Goal: Task Accomplishment & Management: Manage account settings

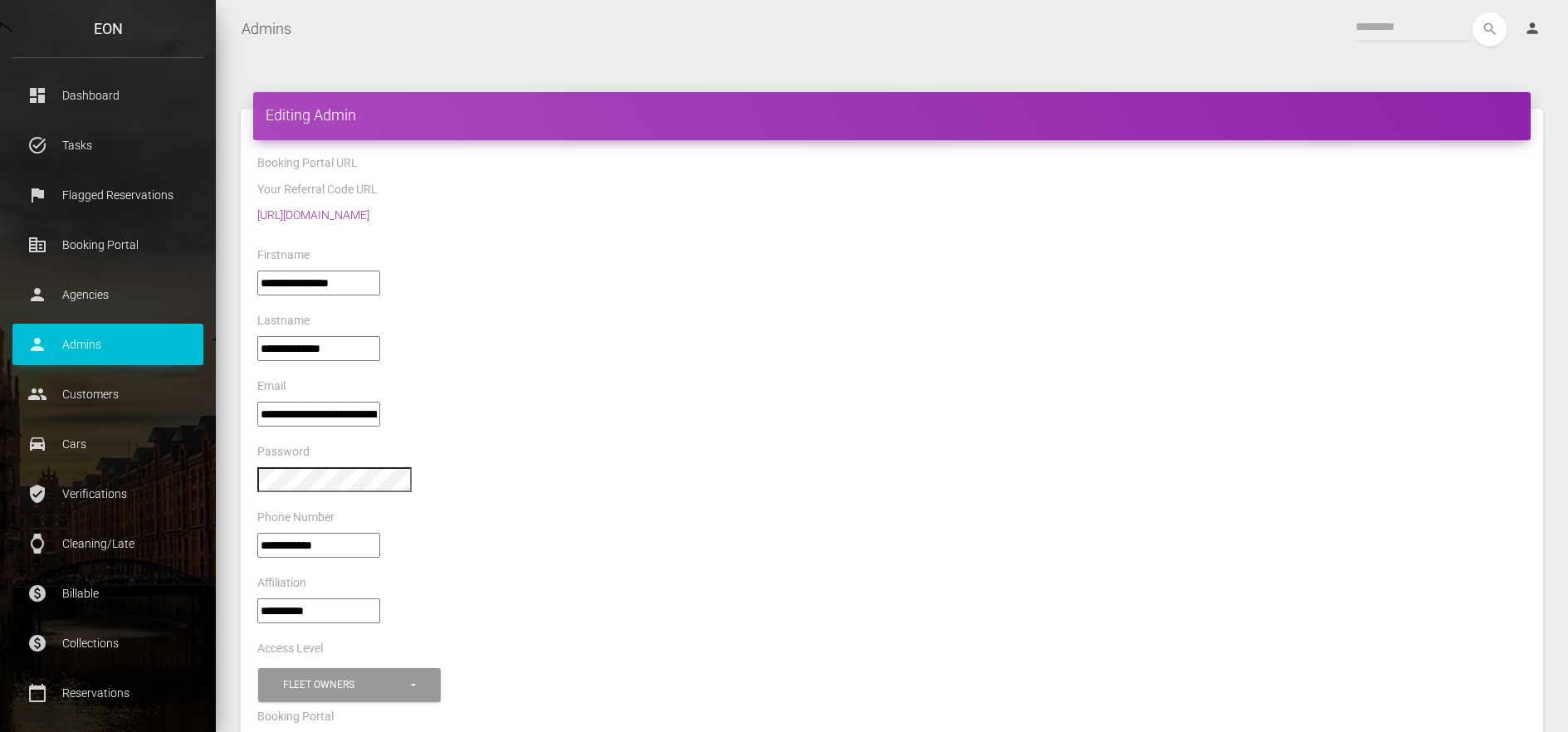
select select "*"
click at [92, 696] on p "Reservations" at bounding box center [108, 693] width 166 height 25
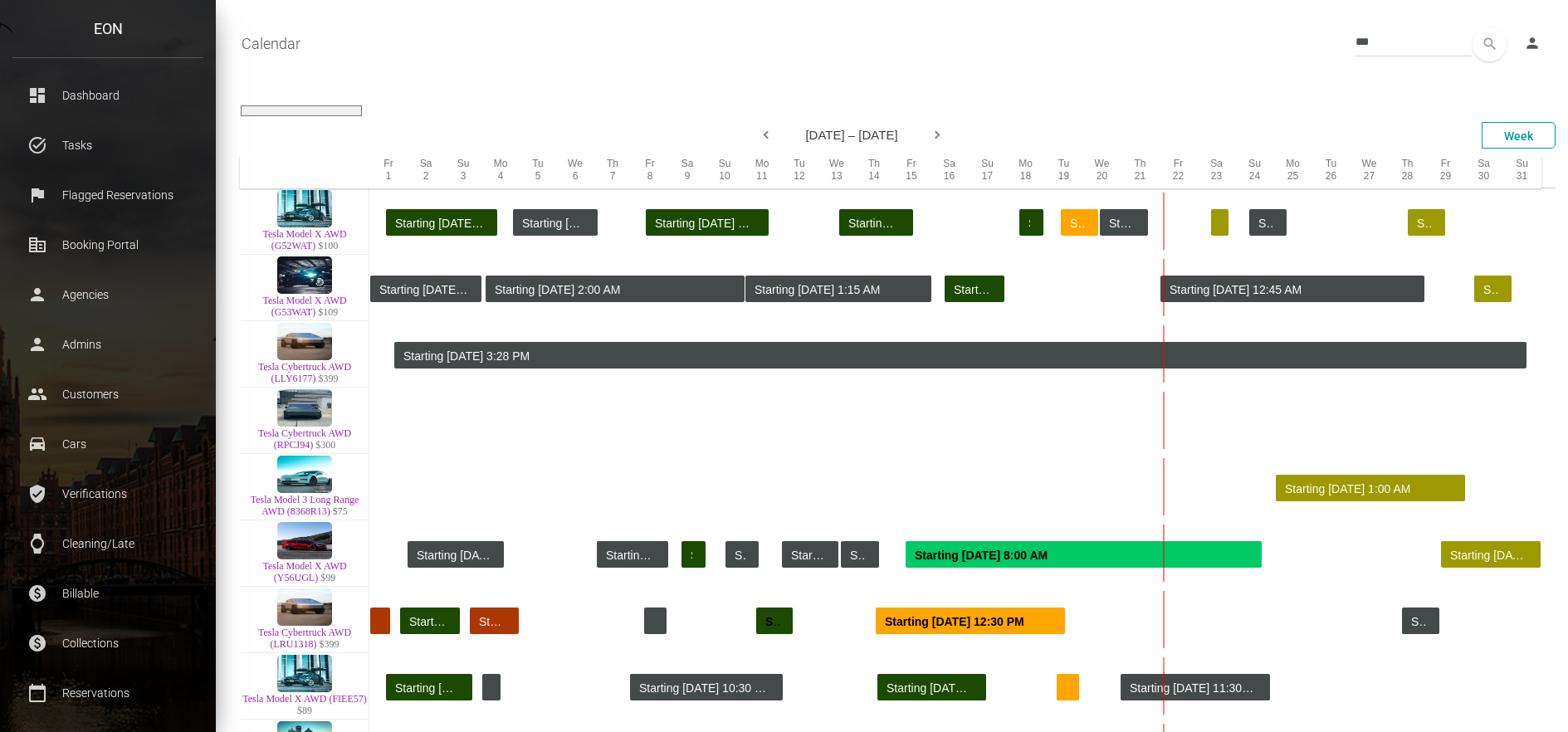
select select
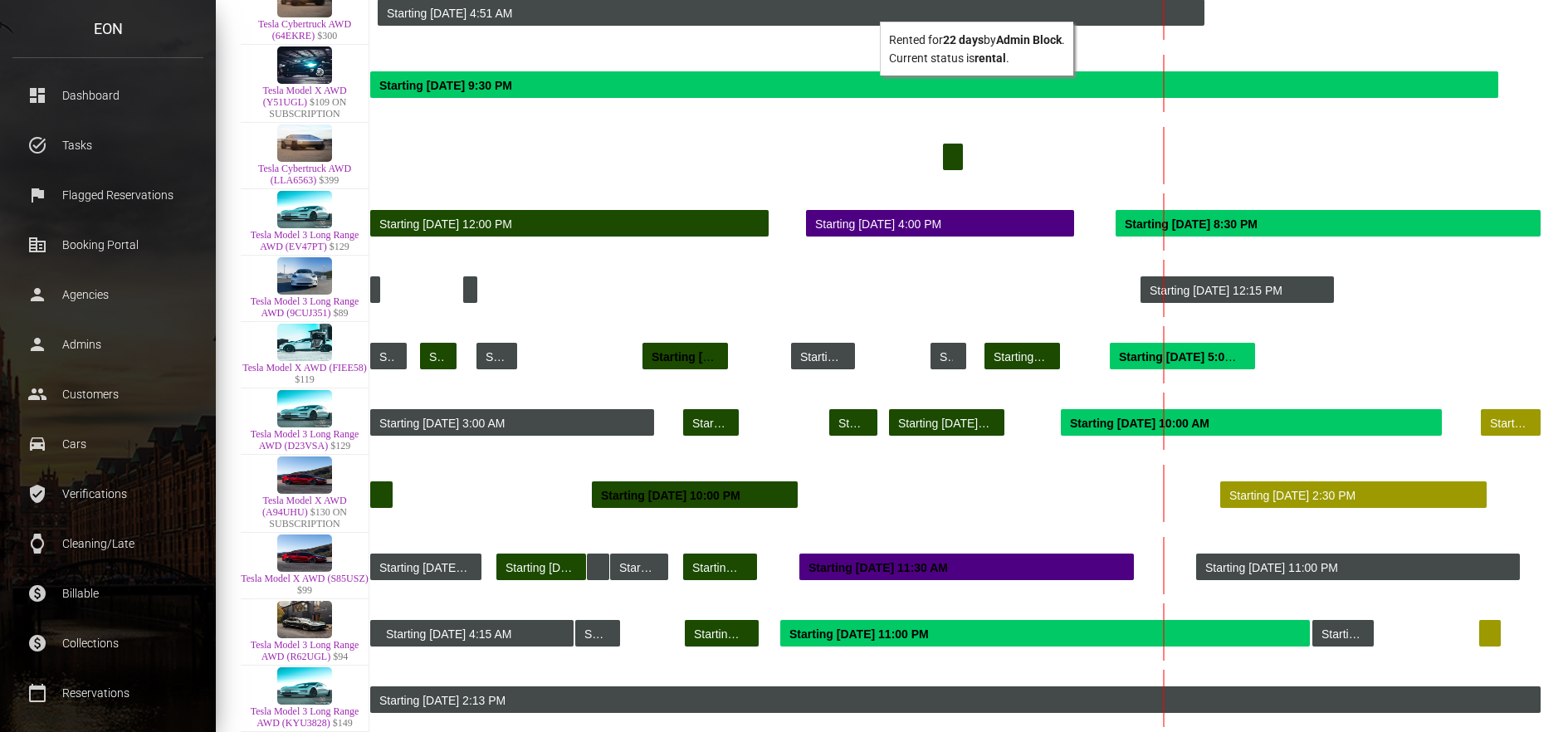
scroll to position [1041, 0]
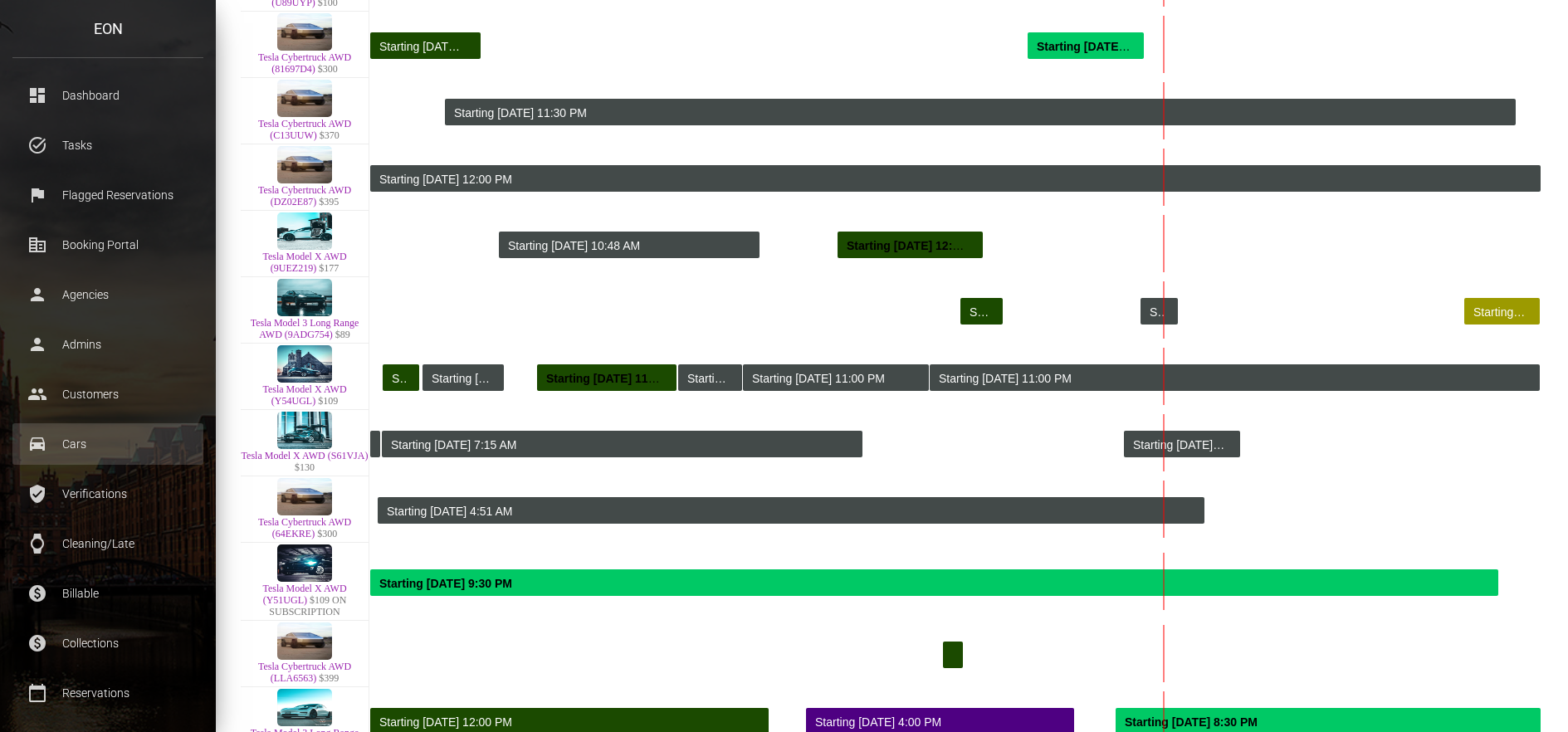
click at [122, 445] on p "Cars" at bounding box center [108, 444] width 166 height 25
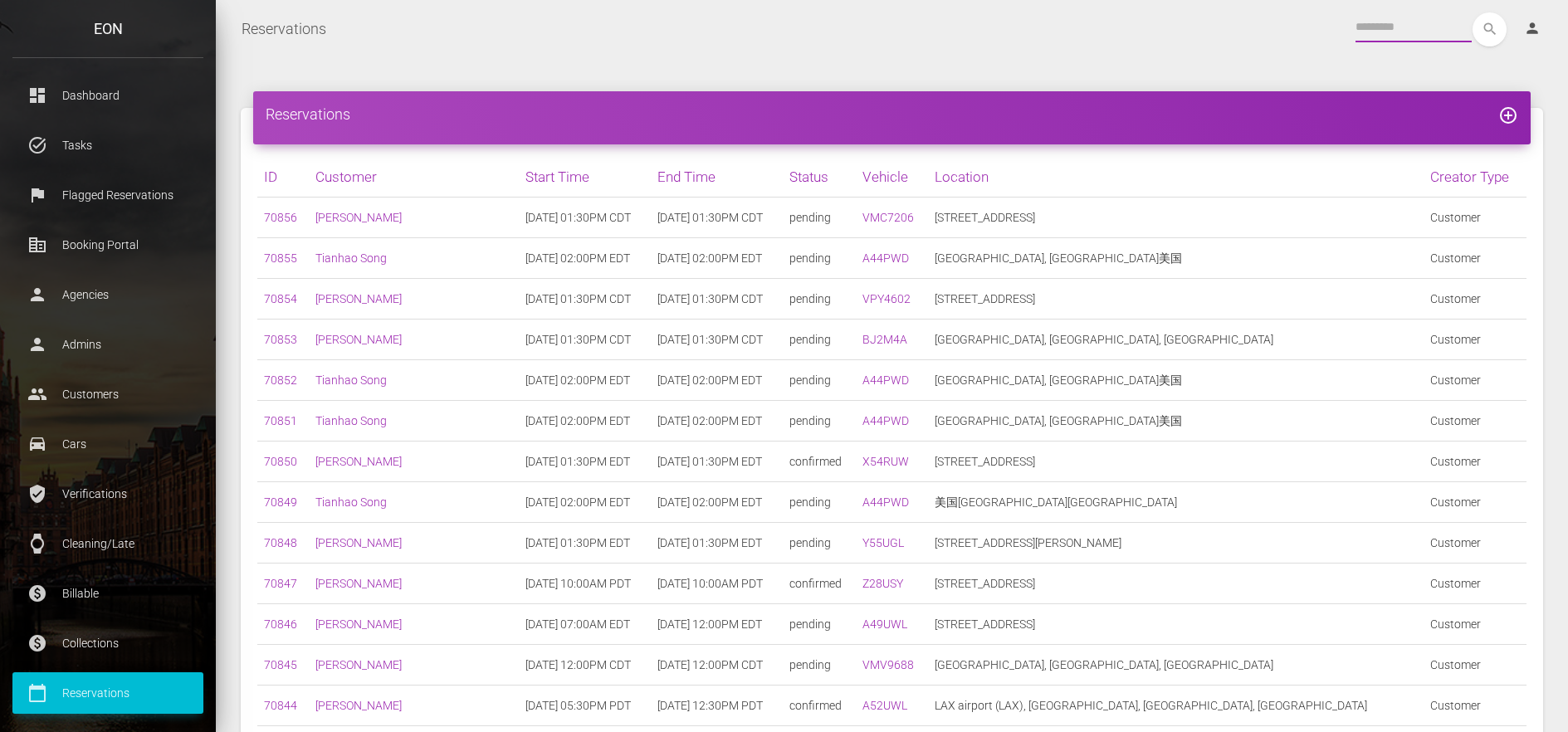
click at [1388, 35] on input "text" at bounding box center [1414, 27] width 116 height 30
click at [1388, 34] on input "text" at bounding box center [1414, 27] width 116 height 30
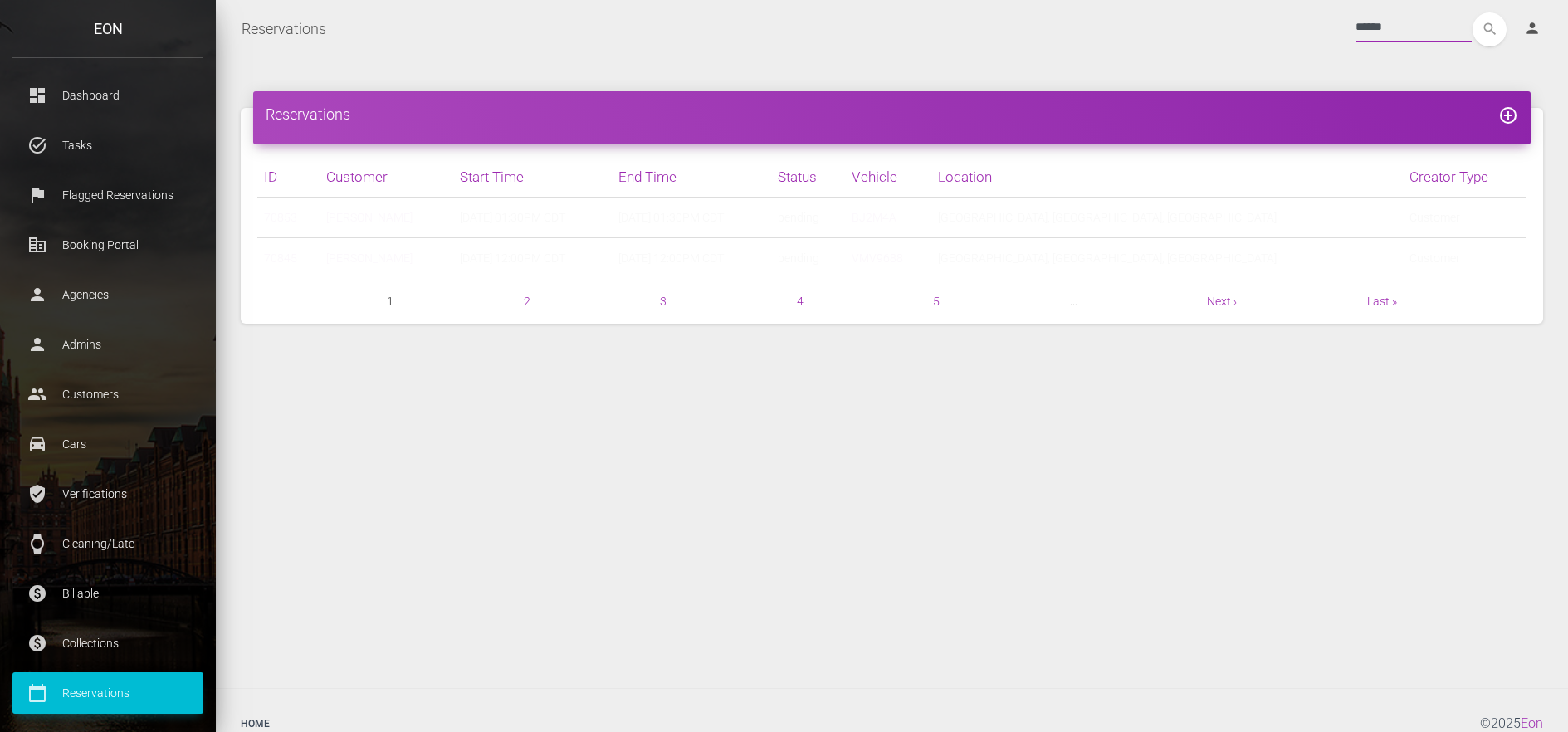
type input "******"
click at [1473, 12] on button "search" at bounding box center [1489, 29] width 34 height 34
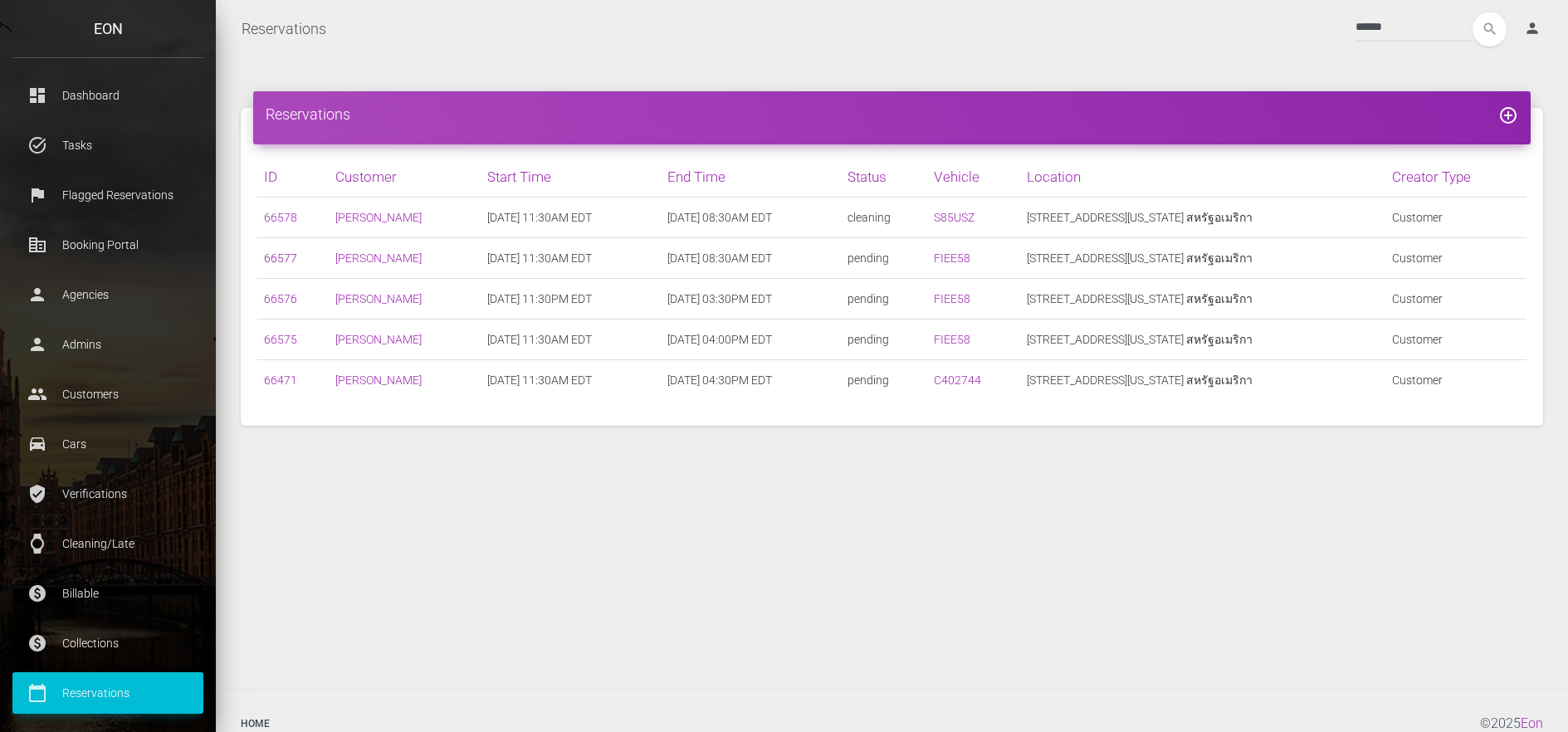
click at [290, 256] on link "66577" at bounding box center [281, 258] width 33 height 13
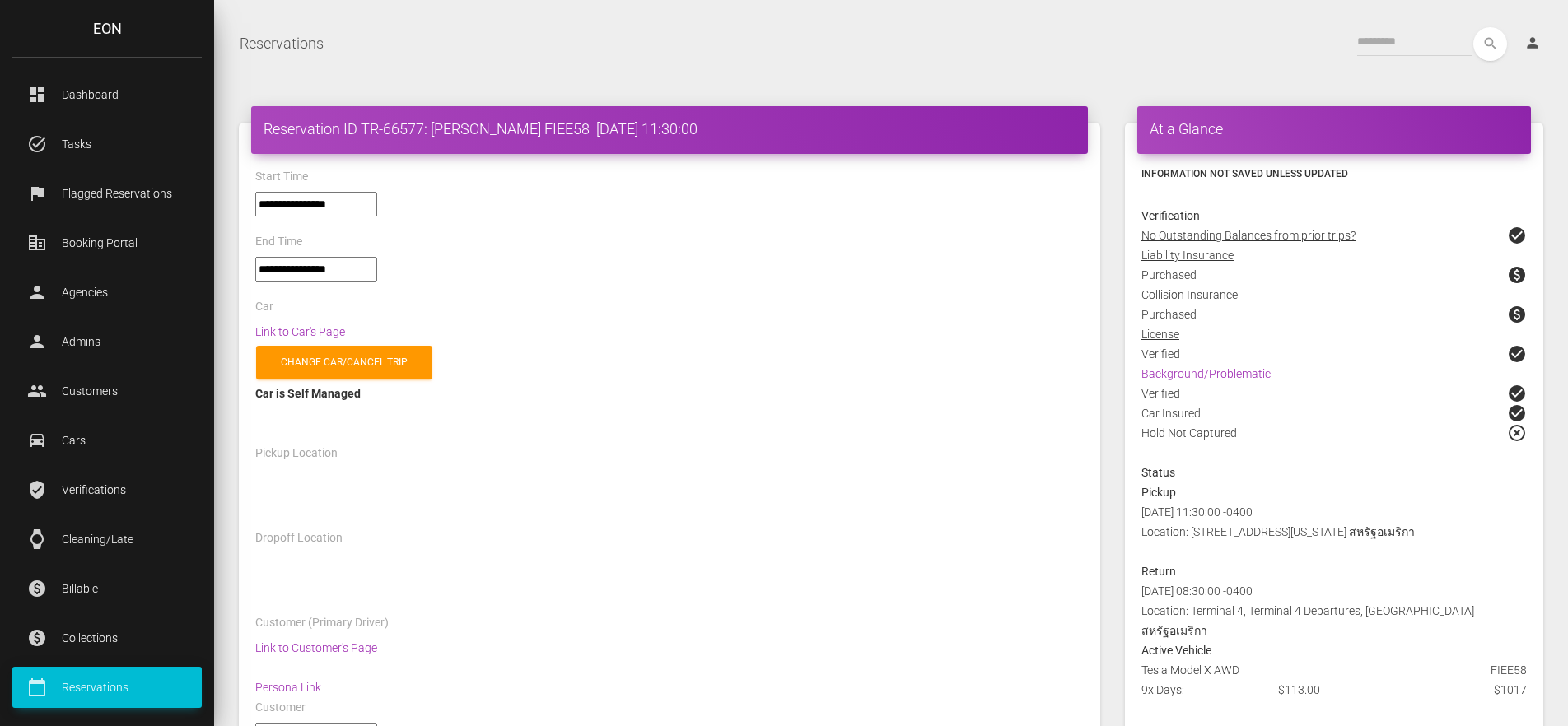
select select "*****"
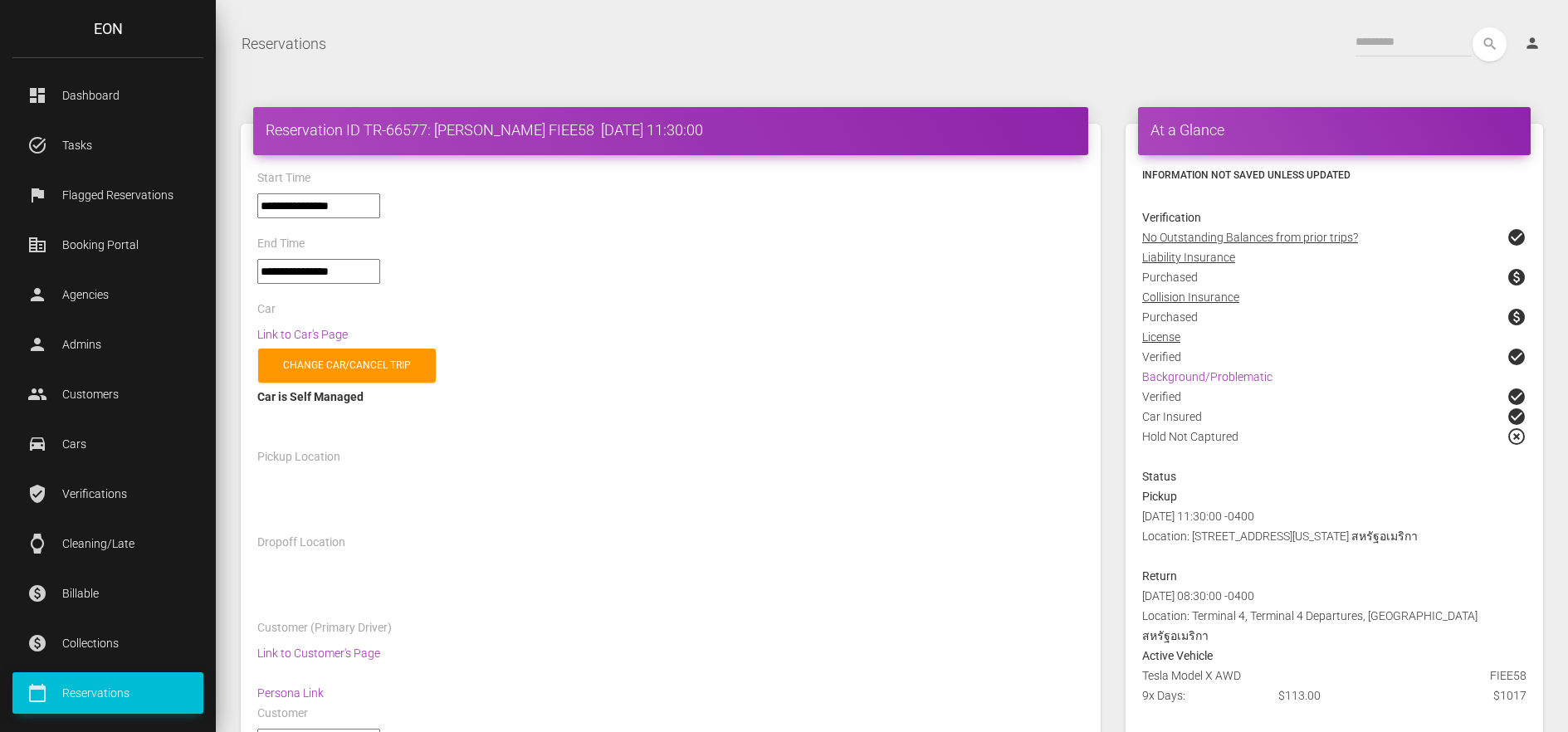
select select "*****"
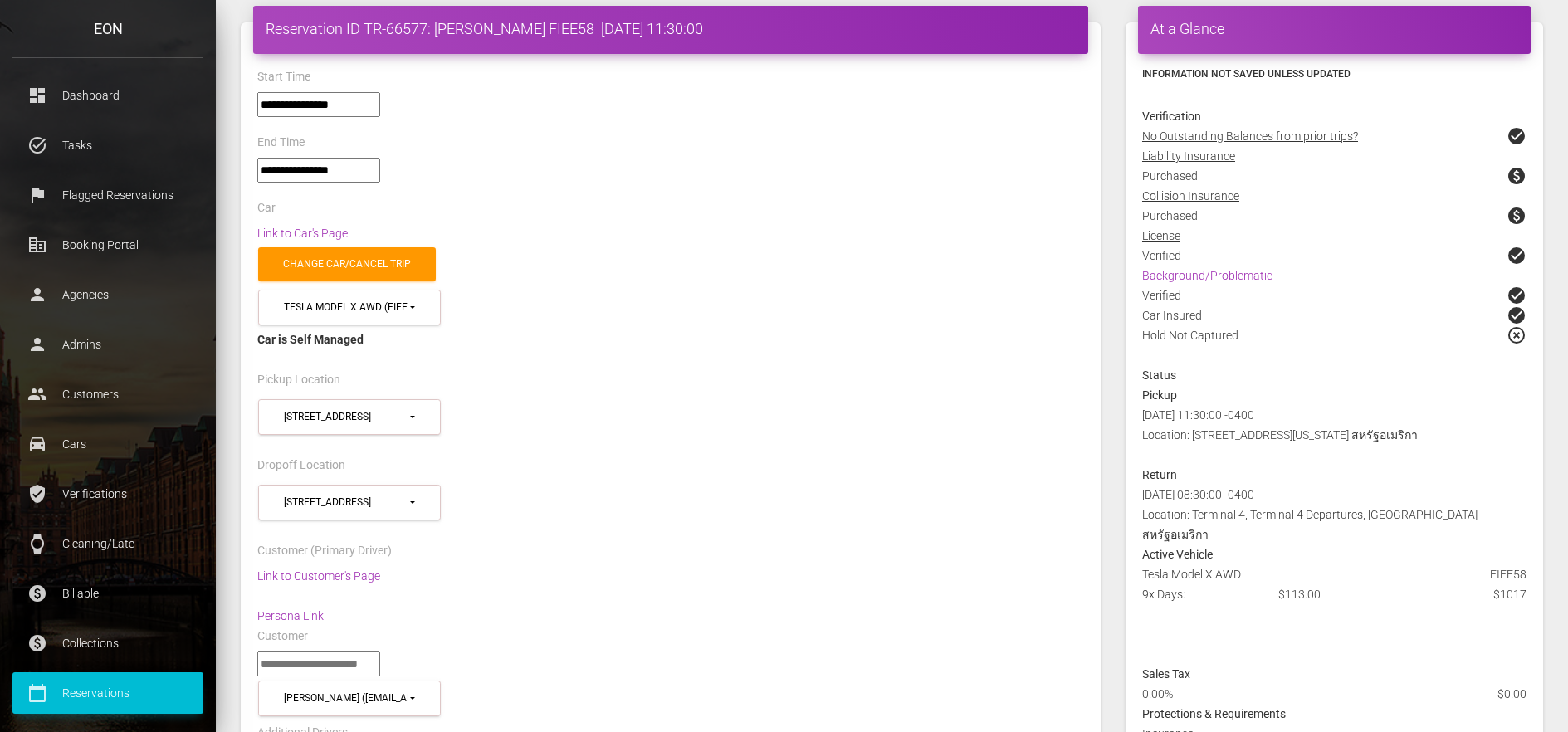
scroll to position [83, 0]
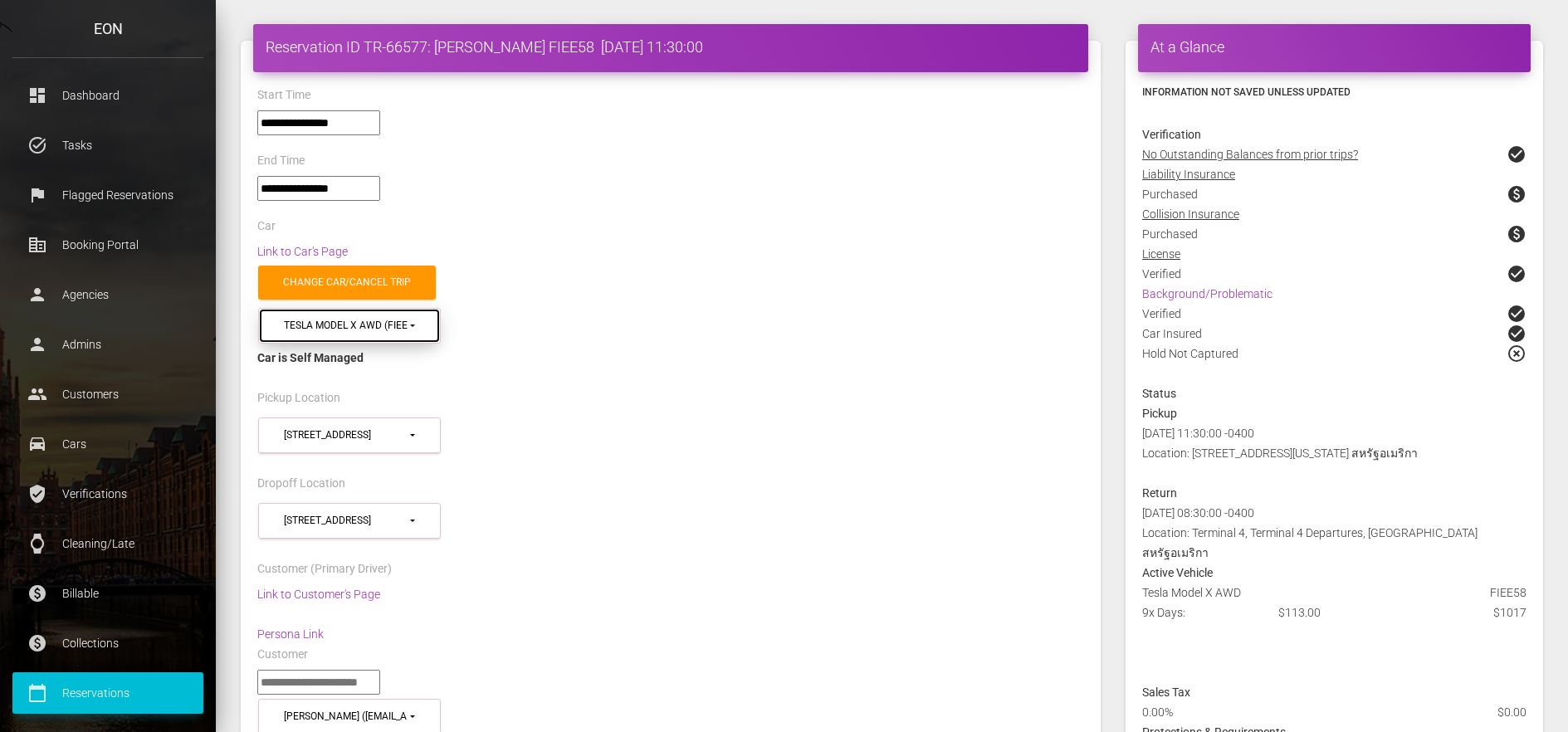
click at [423, 329] on button "Tesla Model X AWD (FIEE58 in 10451)" at bounding box center [349, 325] width 183 height 36
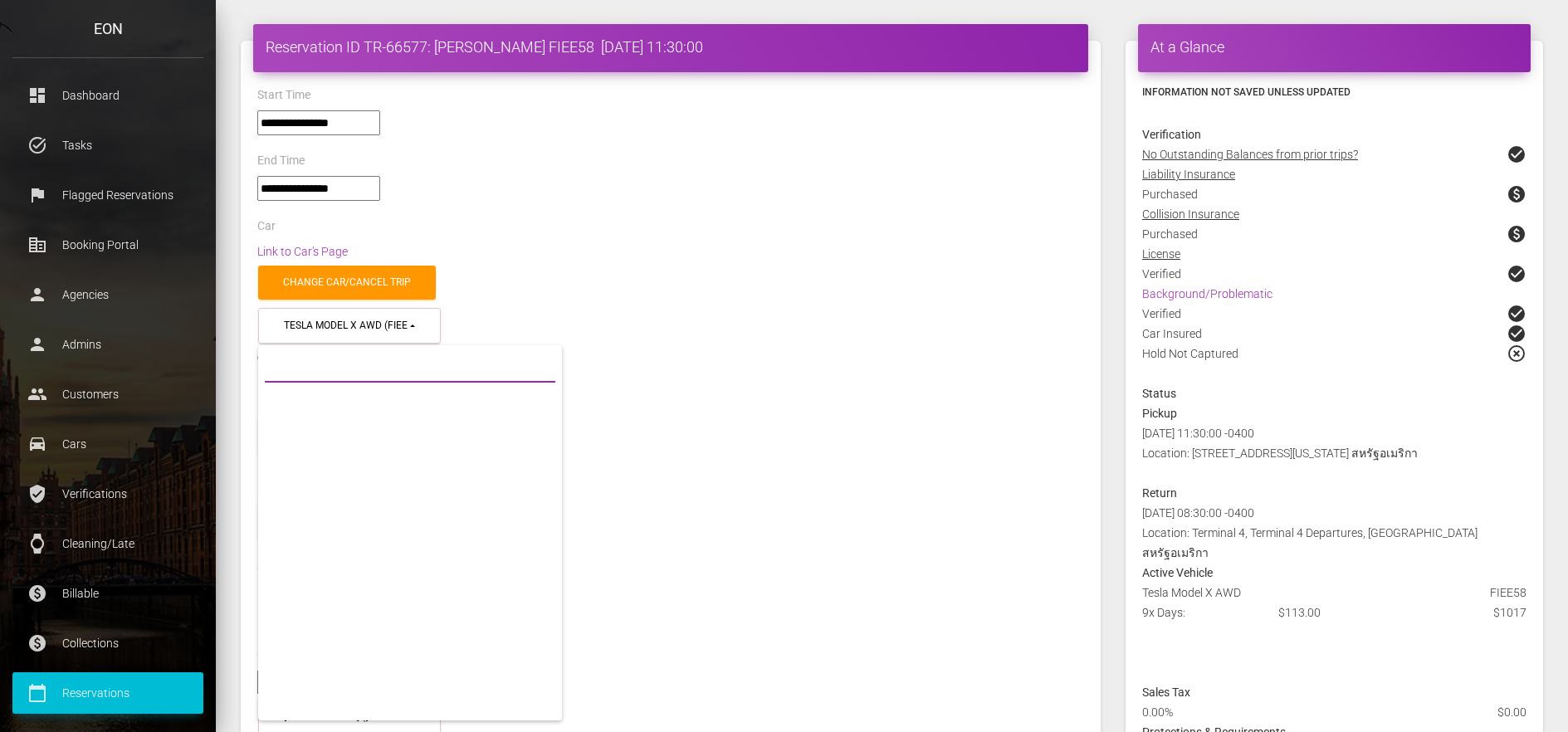
scroll to position [34886, 0]
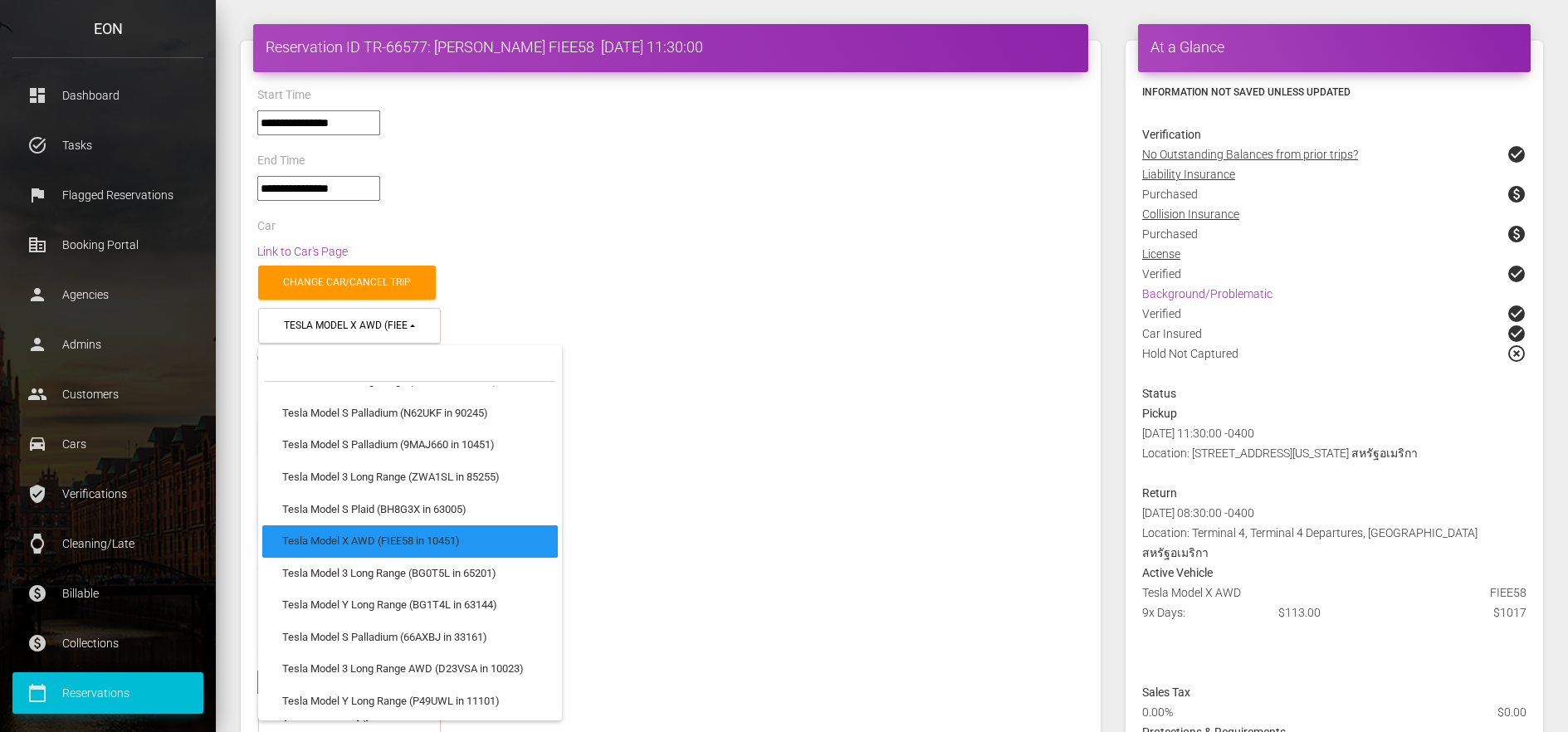
click at [630, 272] on div "Change car/cancel trip" at bounding box center [671, 283] width 852 height 43
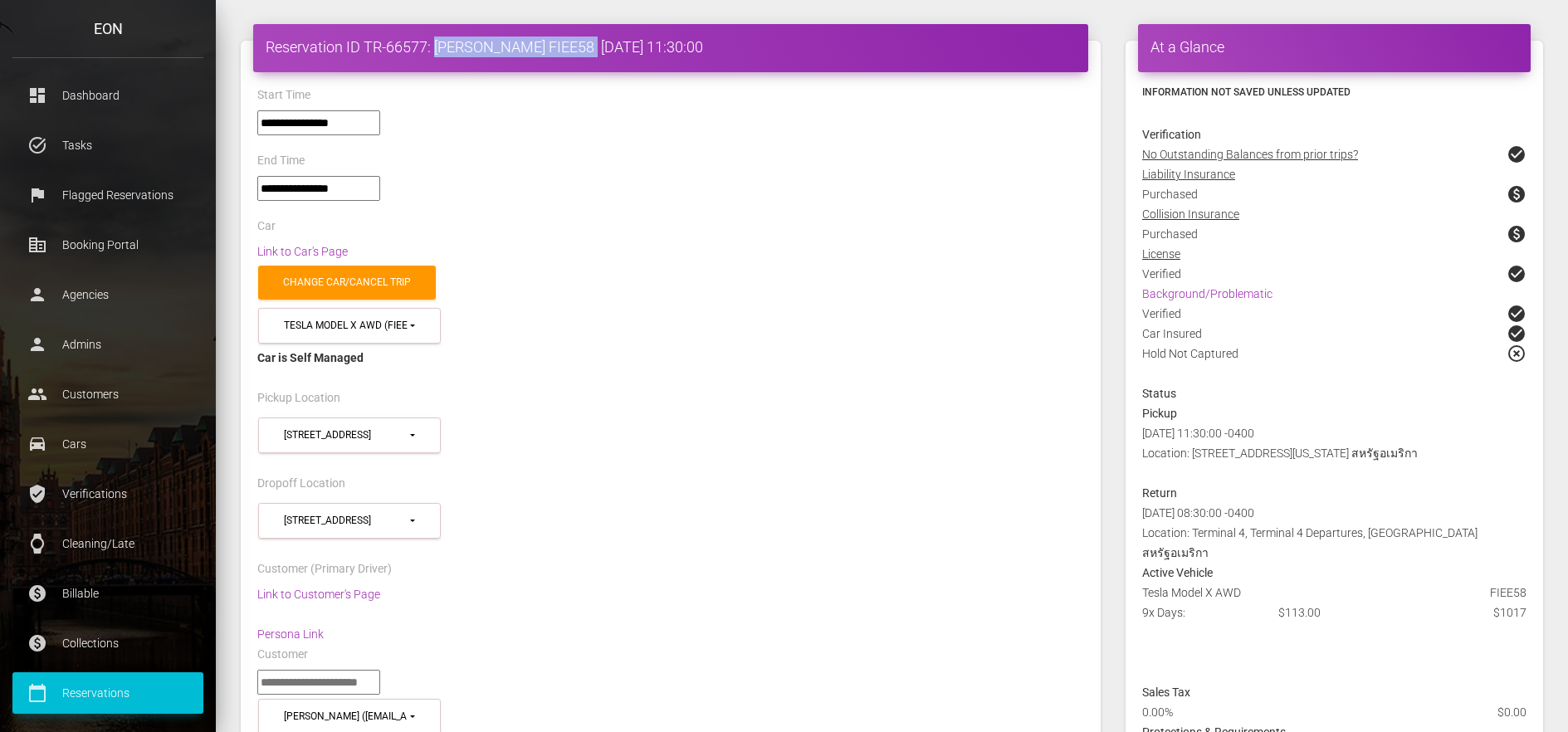
drag, startPoint x: 435, startPoint y: 44, endPoint x: 633, endPoint y: 40, distance: 198.0
click at [633, 40] on h4 "Reservation ID TR-66577: Nathee Patamasukhon FIEE58 2025-08-12 11:30:00" at bounding box center [670, 47] width 810 height 20
copy h4 "Nathee Patamasukhon FIEE58"
click at [306, 49] on h4 "Reservation ID TR-66577: Nathee Patamasukhon FIEE58 2025-08-12 11:30:00" at bounding box center [670, 47] width 810 height 20
drag, startPoint x: 265, startPoint y: 44, endPoint x: 631, endPoint y: 45, distance: 366.0
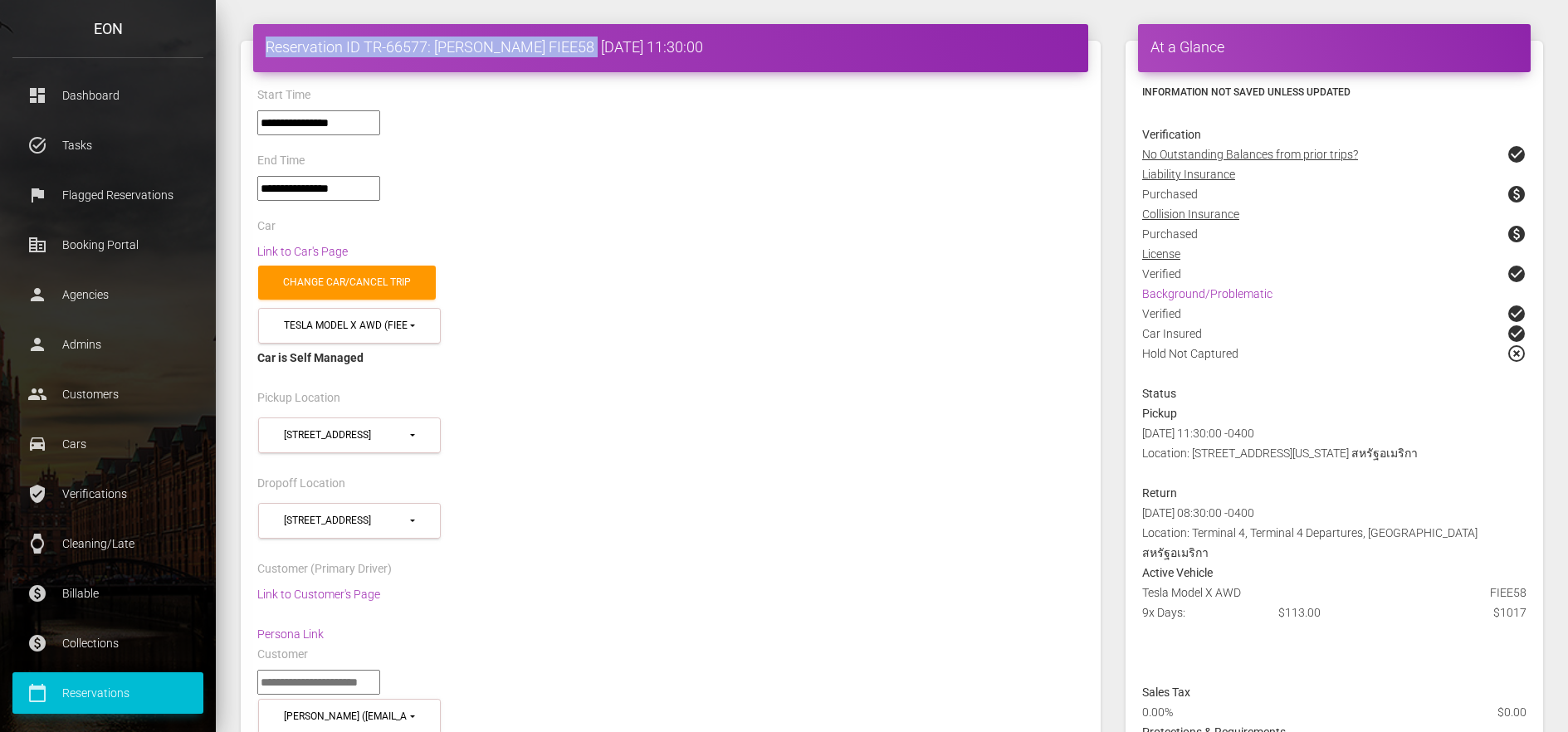
click at [631, 45] on h4 "Reservation ID TR-66577: Nathee Patamasukhon FIEE58 2025-08-12 11:30:00" at bounding box center [670, 47] width 810 height 20
copy h4 "Reservation ID TR-66577: Nathee Patamasukhon FIEE58"
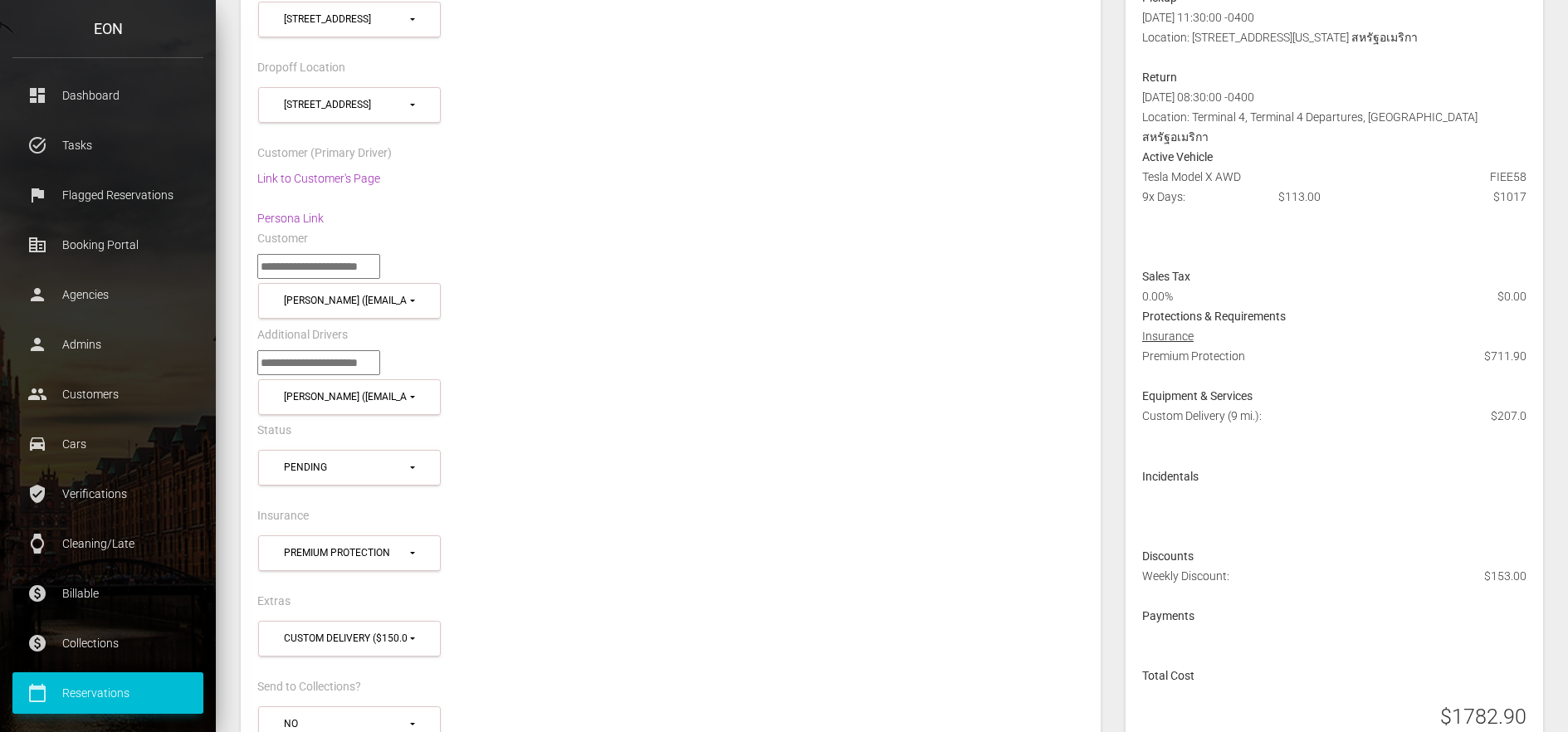
scroll to position [498, 0]
click at [428, 632] on button "Custom Delivery ($150.0)" at bounding box center [349, 640] width 183 height 36
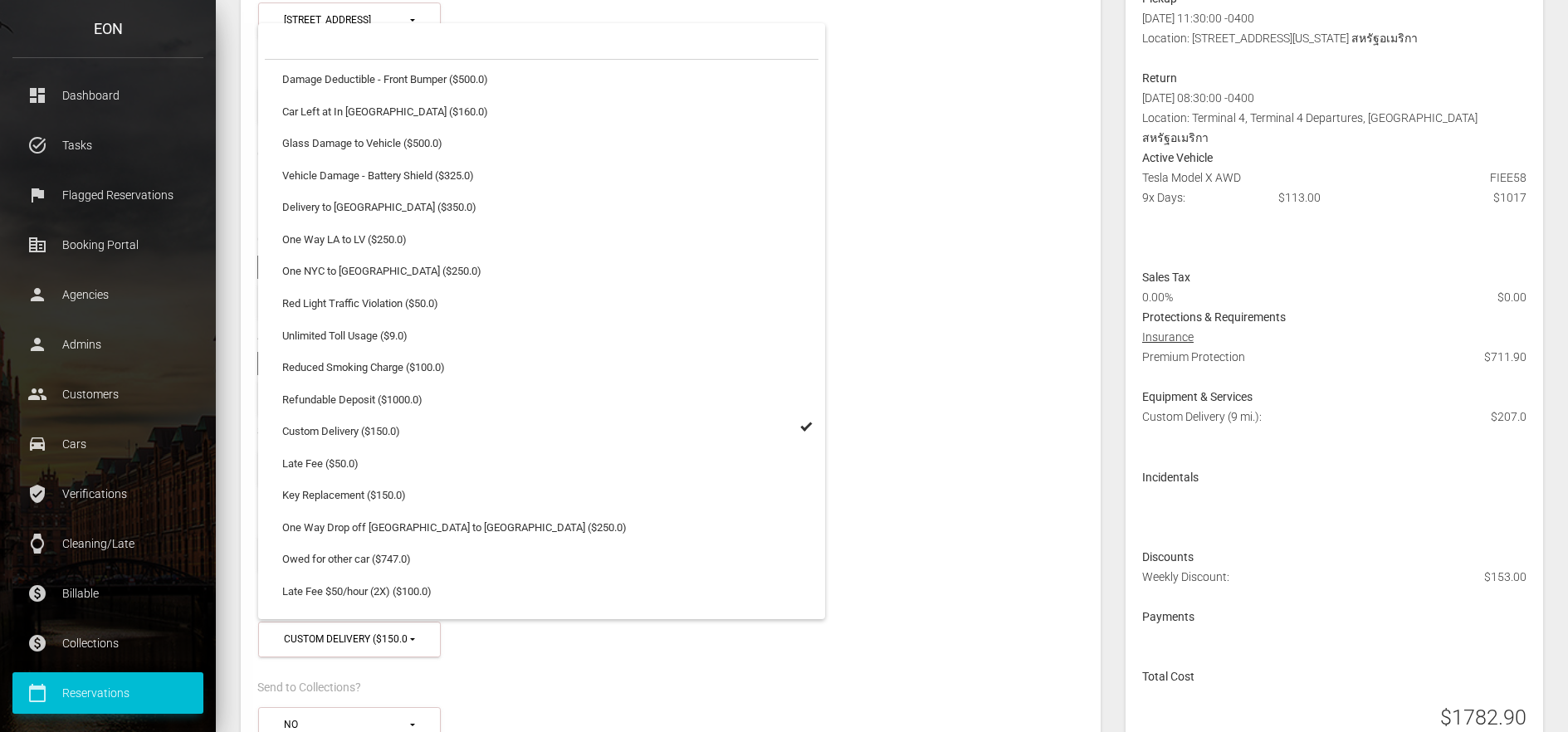
click at [1013, 547] on div "**********" at bounding box center [671, 562] width 852 height 60
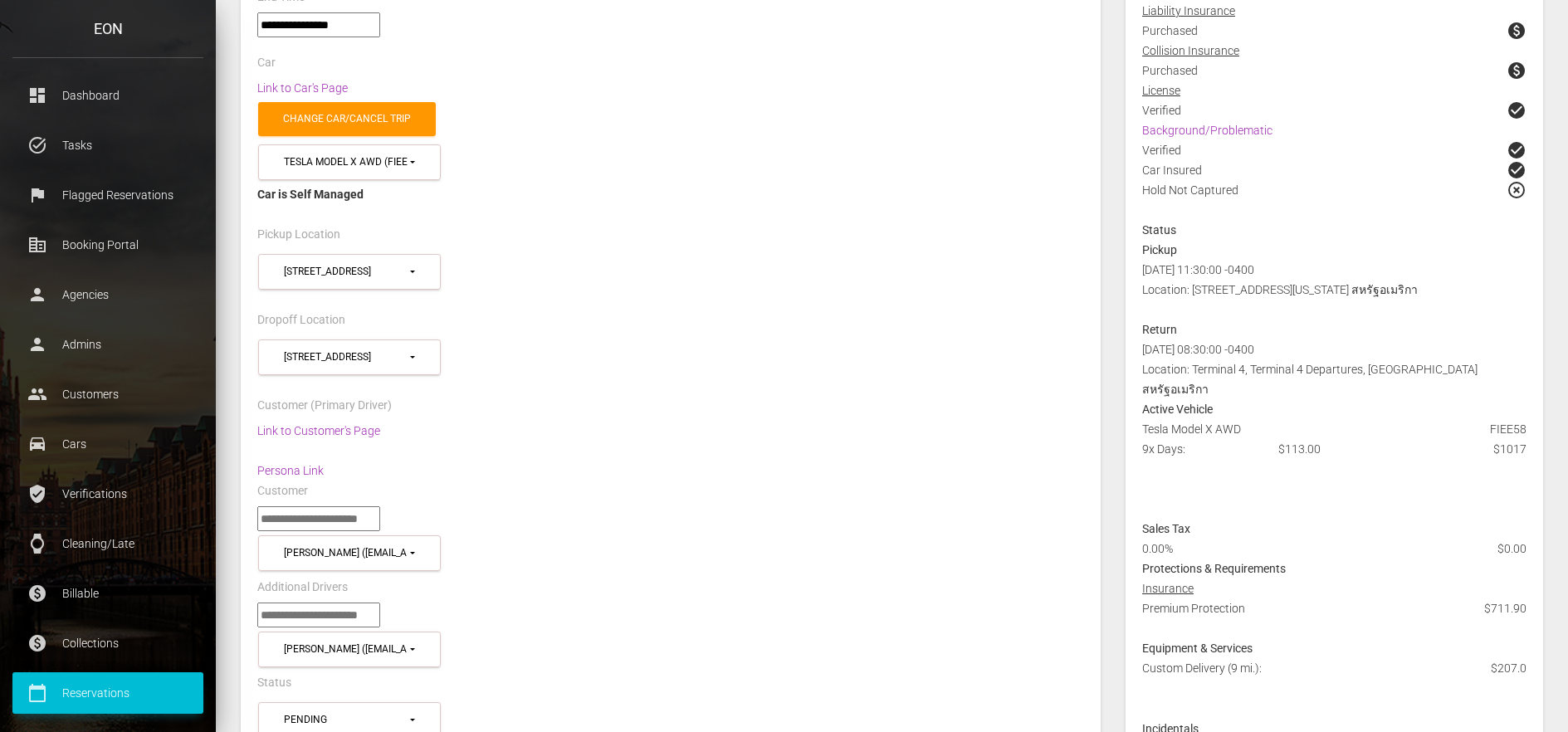
scroll to position [0, 0]
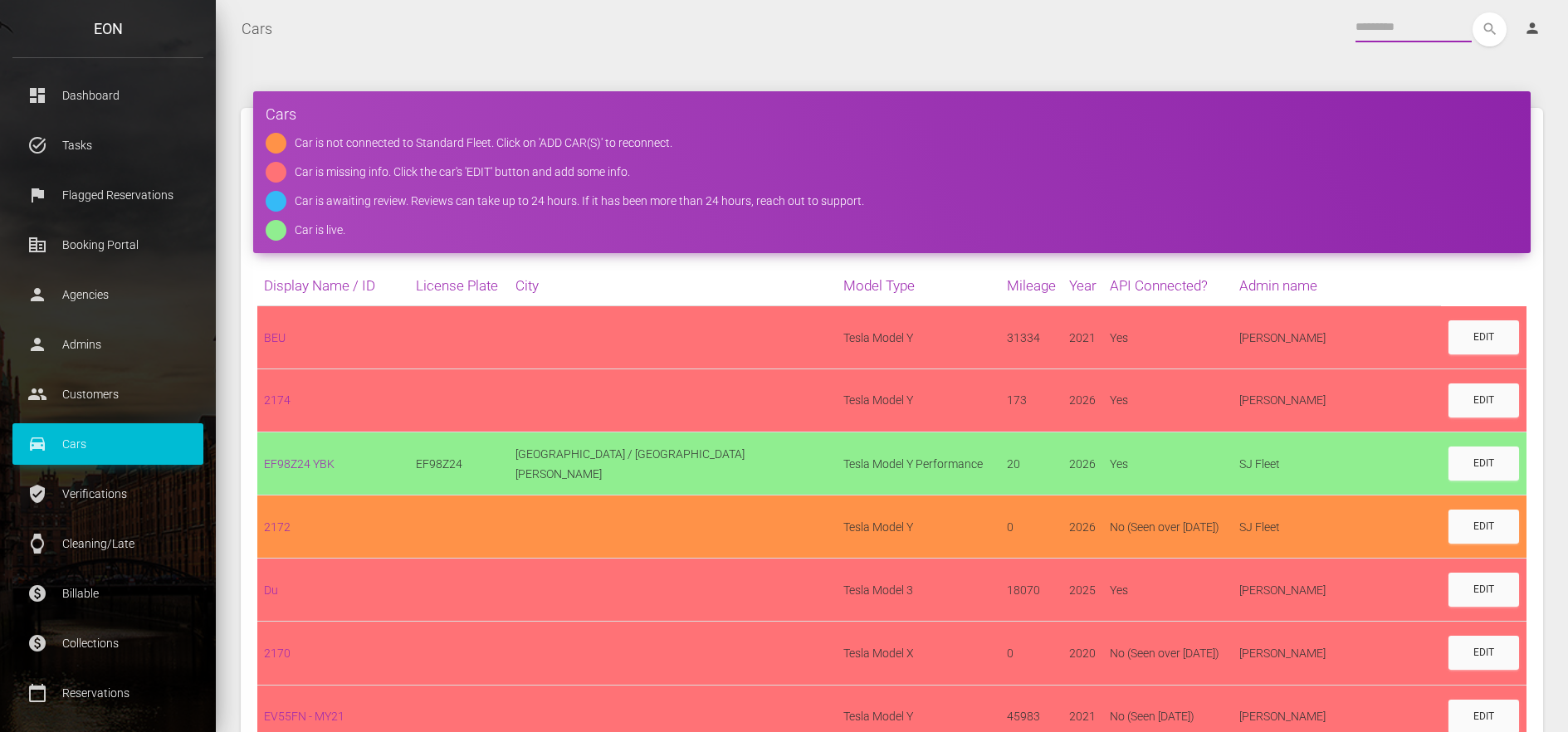
click at [1379, 26] on input "text" at bounding box center [1414, 27] width 116 height 30
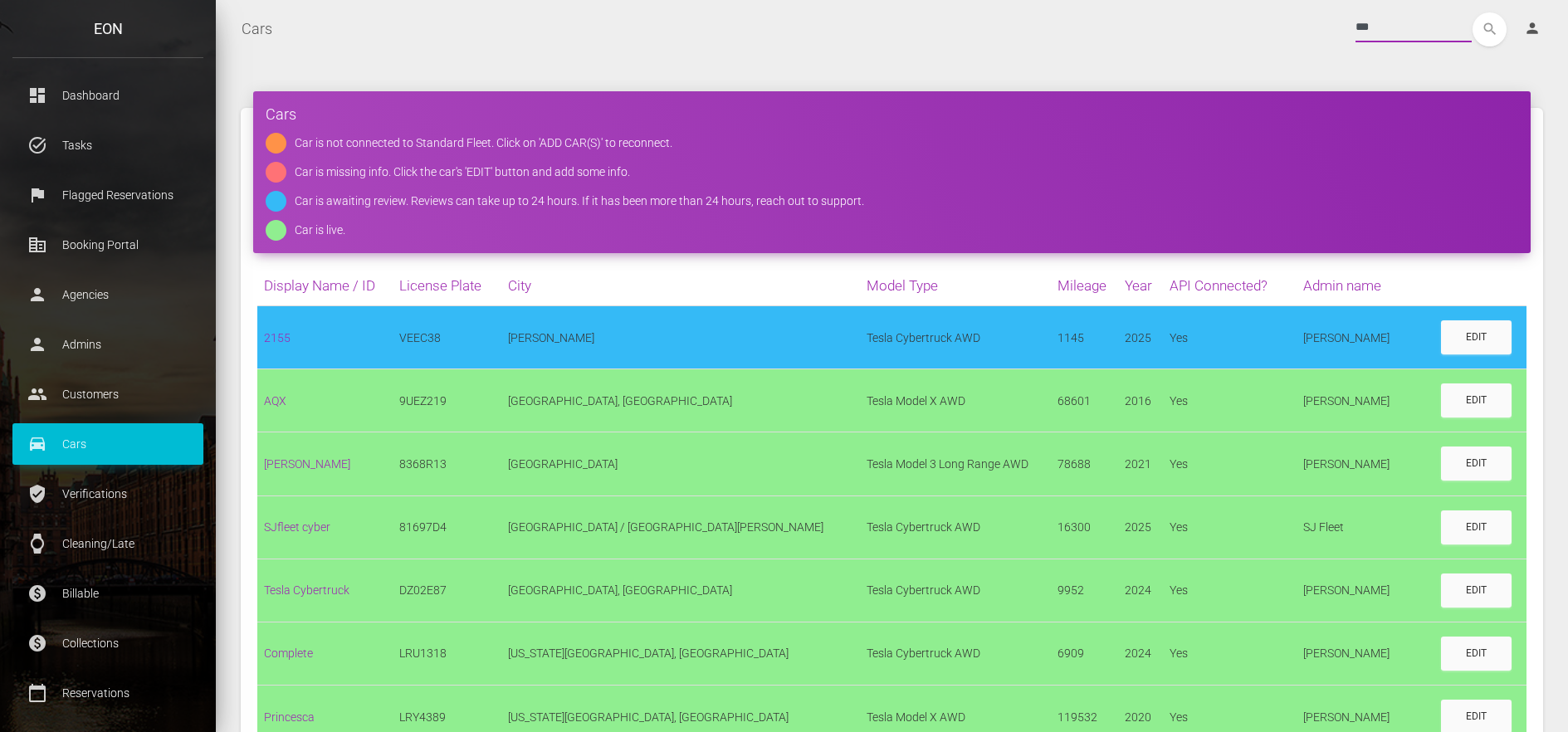
click at [1473, 12] on button "search" at bounding box center [1489, 29] width 34 height 34
click at [1494, 27] on icon "search" at bounding box center [1489, 29] width 34 height 34
click at [1489, 31] on icon "search" at bounding box center [1489, 29] width 34 height 34
click at [1361, 21] on input "***" at bounding box center [1414, 27] width 116 height 30
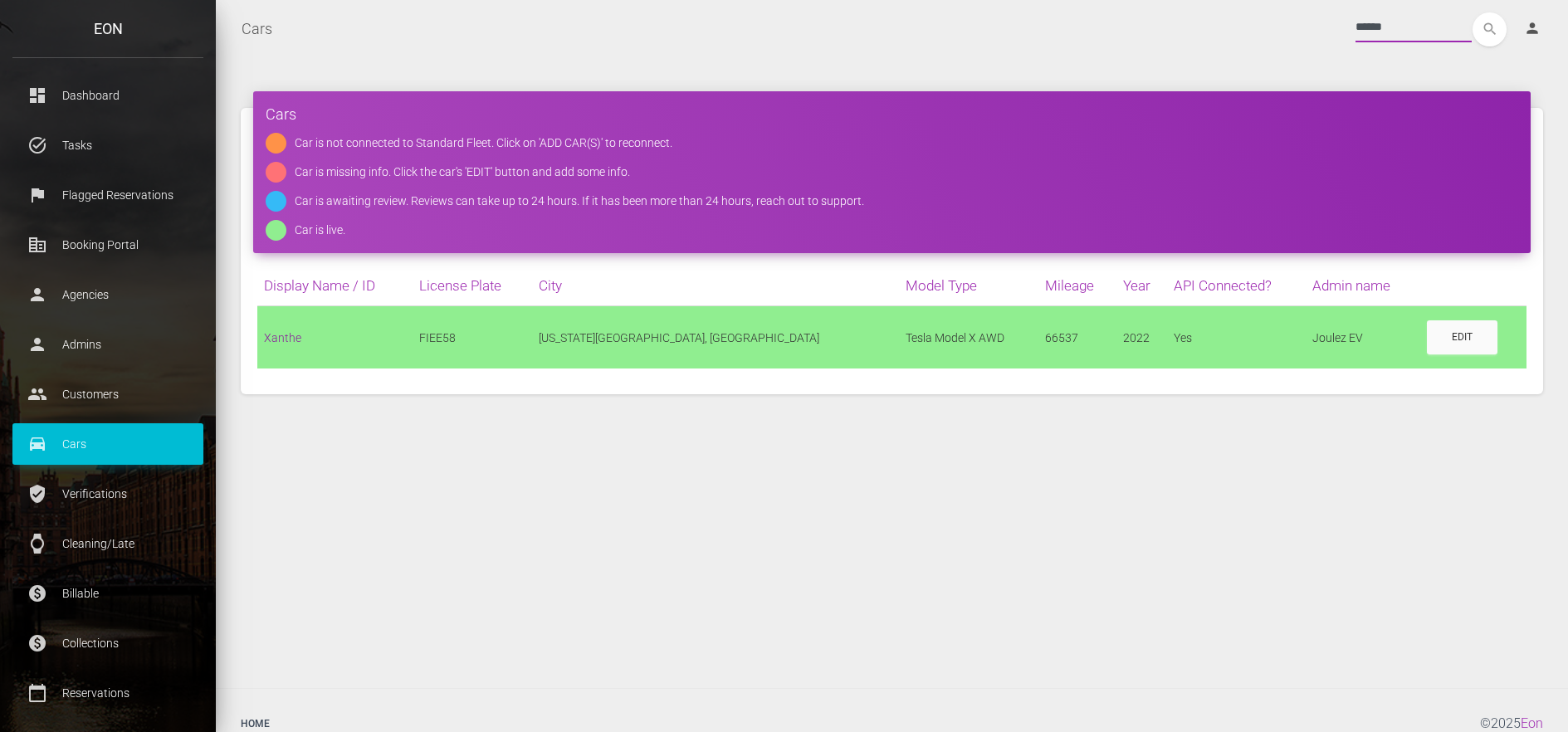
type input "******"
click at [280, 338] on link "Xanthe" at bounding box center [283, 337] width 37 height 13
